Goal: Find specific page/section: Find specific page/section

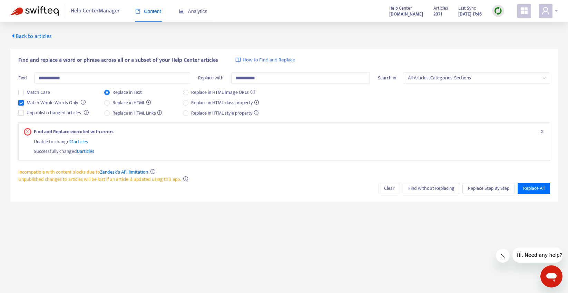
click at [556, 11] on div at bounding box center [547, 11] width 19 height 14
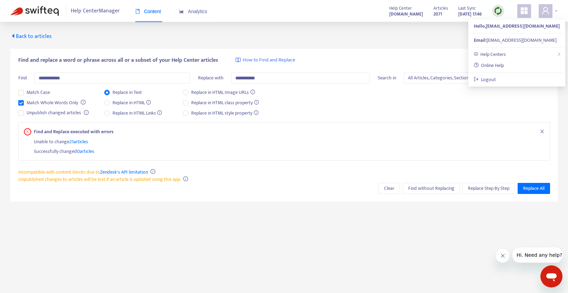
click at [557, 10] on div at bounding box center [547, 11] width 19 height 14
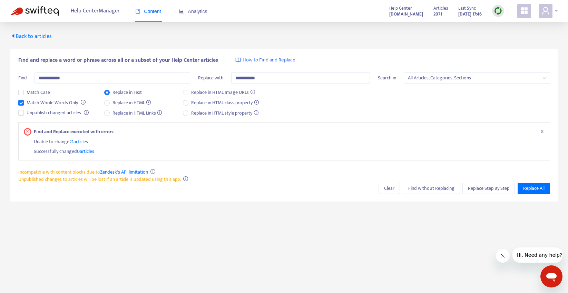
click at [557, 10] on div at bounding box center [547, 11] width 19 height 14
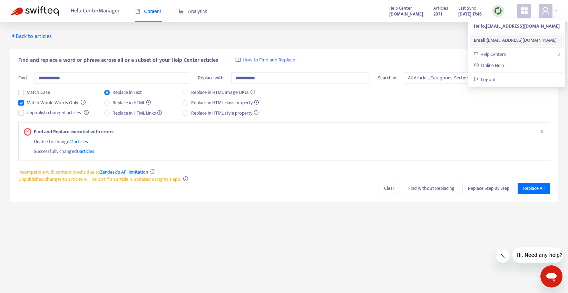
click at [496, 39] on div "Email: [EMAIL_ADDRESS][DOMAIN_NAME]" at bounding box center [517, 41] width 86 height 8
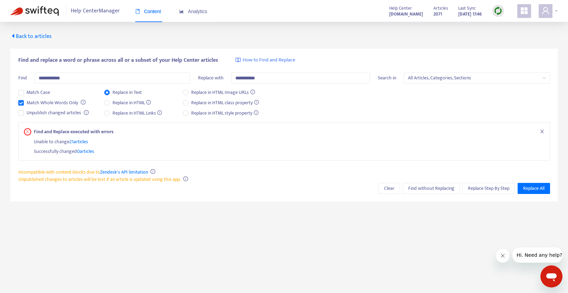
click at [555, 10] on div at bounding box center [547, 11] width 19 height 14
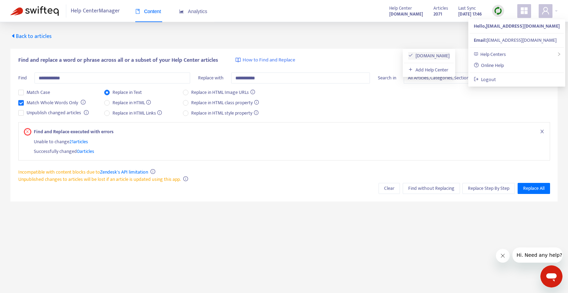
click at [450, 52] on link "[DOMAIN_NAME]" at bounding box center [429, 56] width 42 height 8
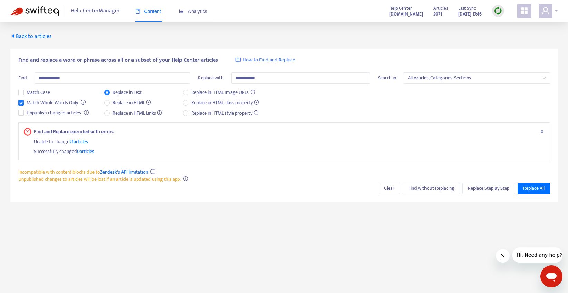
click at [557, 11] on div at bounding box center [547, 11] width 19 height 14
click at [496, 29] on strong "Hello, tiago.corte-real@talkdesk.com" at bounding box center [517, 26] width 86 height 8
click at [547, 10] on icon "user" at bounding box center [545, 10] width 7 height 7
click at [555, 10] on div at bounding box center [547, 11] width 19 height 14
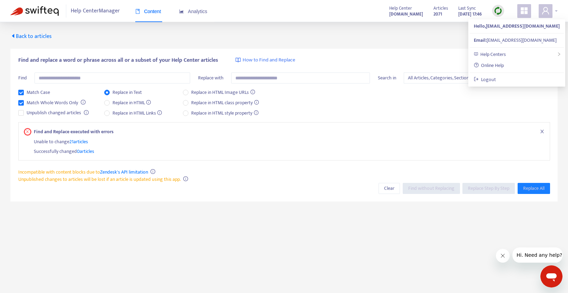
click at [555, 10] on div at bounding box center [547, 11] width 19 height 14
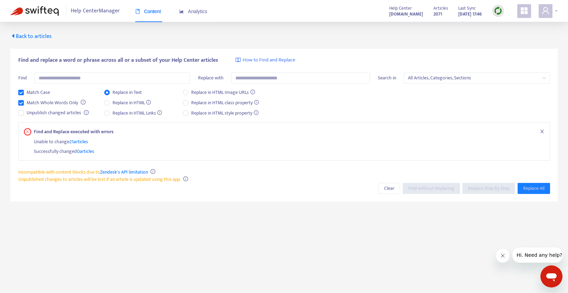
click at [556, 11] on div at bounding box center [547, 11] width 19 height 14
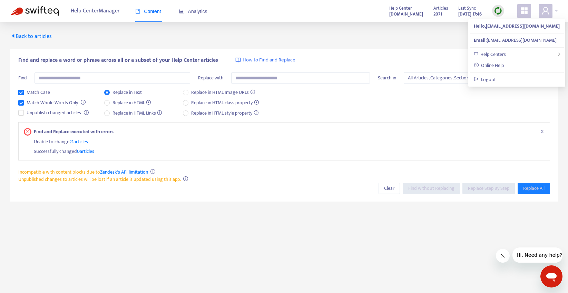
click at [389, 12] on strong "[DOMAIN_NAME]" at bounding box center [406, 14] width 34 height 8
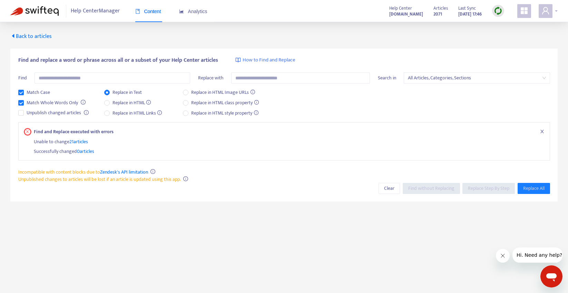
click at [555, 8] on div at bounding box center [547, 11] width 19 height 14
